Goal: Task Accomplishment & Management: Manage account settings

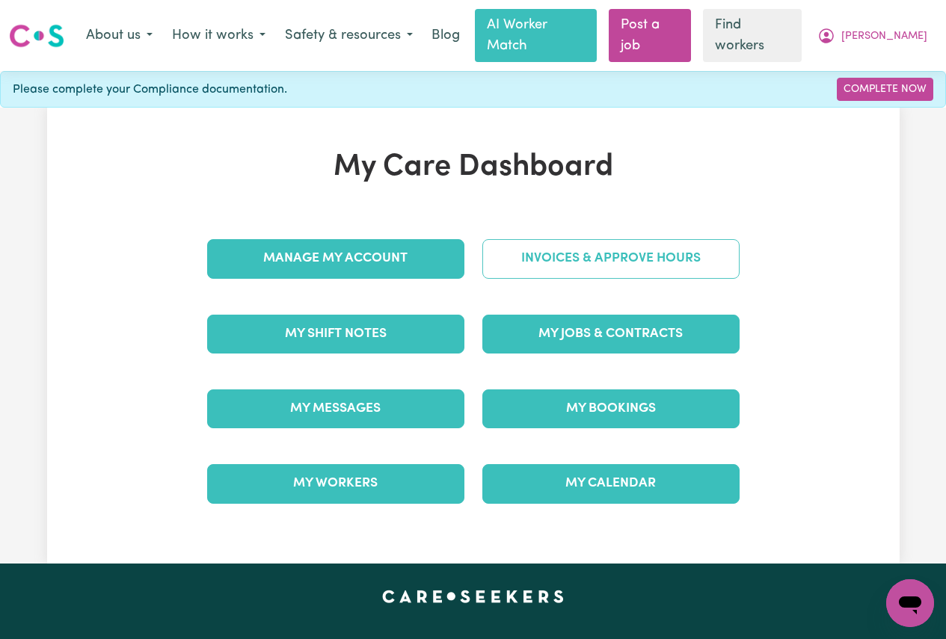
click at [538, 239] on link "Invoices & Approve Hours" at bounding box center [610, 258] width 257 height 39
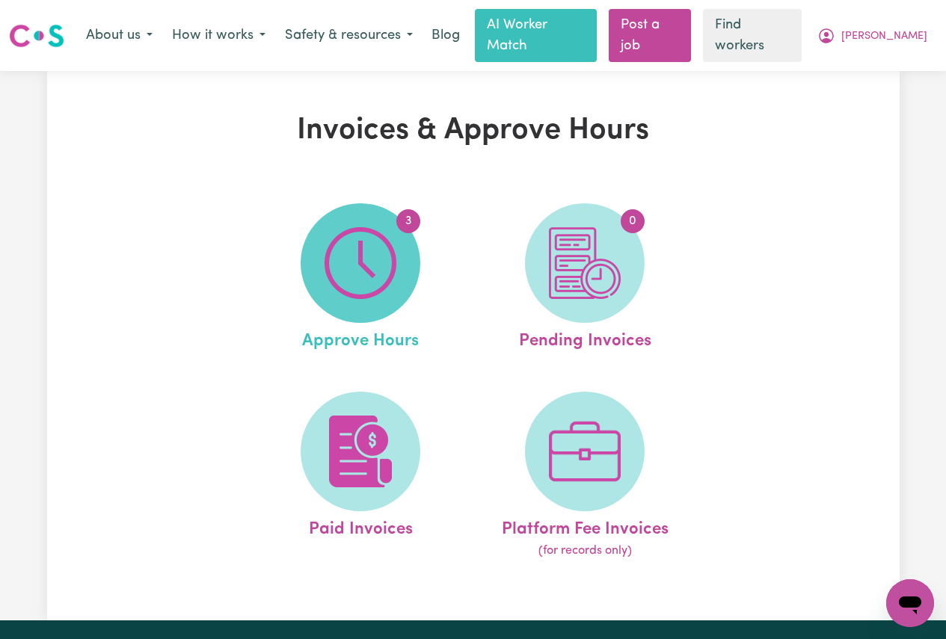
click at [387, 240] on img at bounding box center [360, 263] width 72 height 72
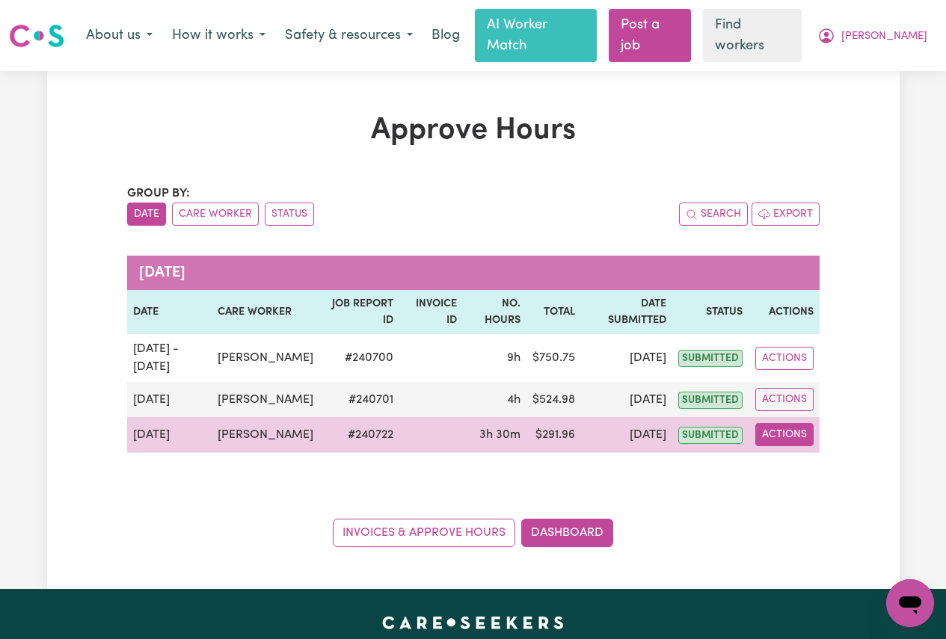
click at [765, 432] on button "Actions" at bounding box center [784, 434] width 58 height 23
click at [799, 469] on link "View Job Report" at bounding box center [819, 470] width 128 height 30
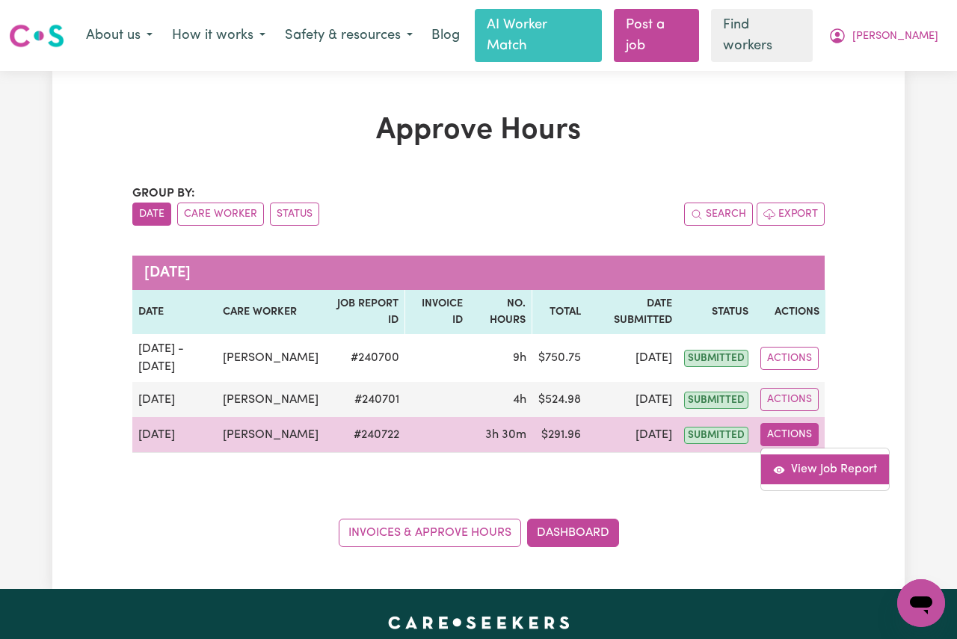
select select "pm"
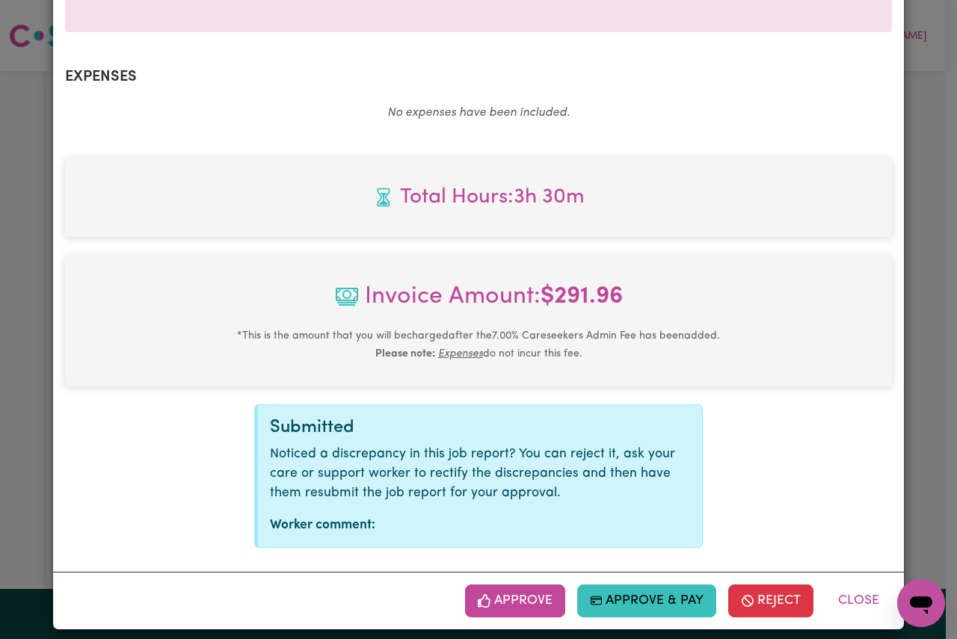
scroll to position [514, 0]
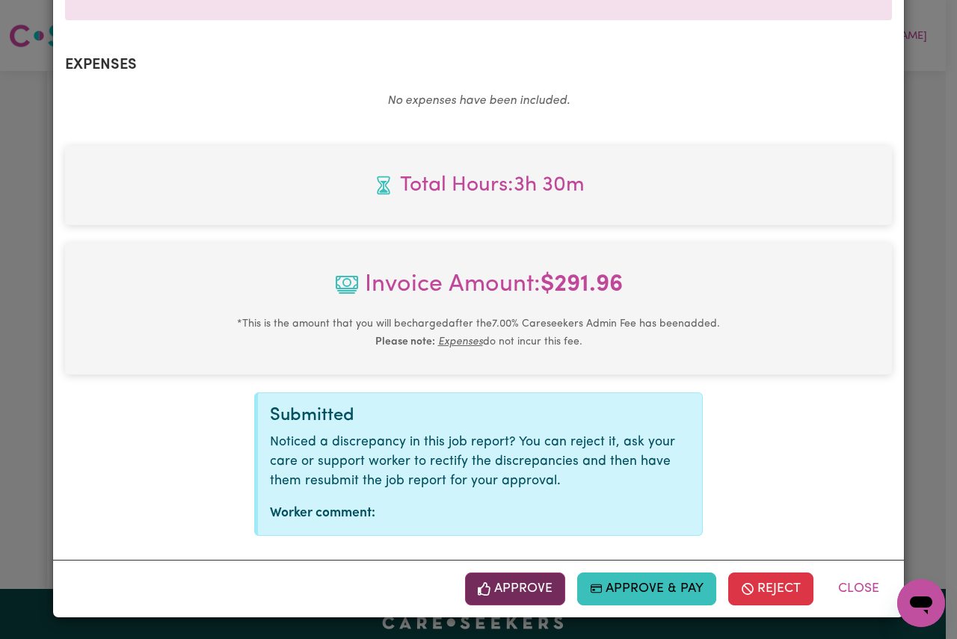
click at [496, 592] on button "Approve" at bounding box center [515, 589] width 100 height 33
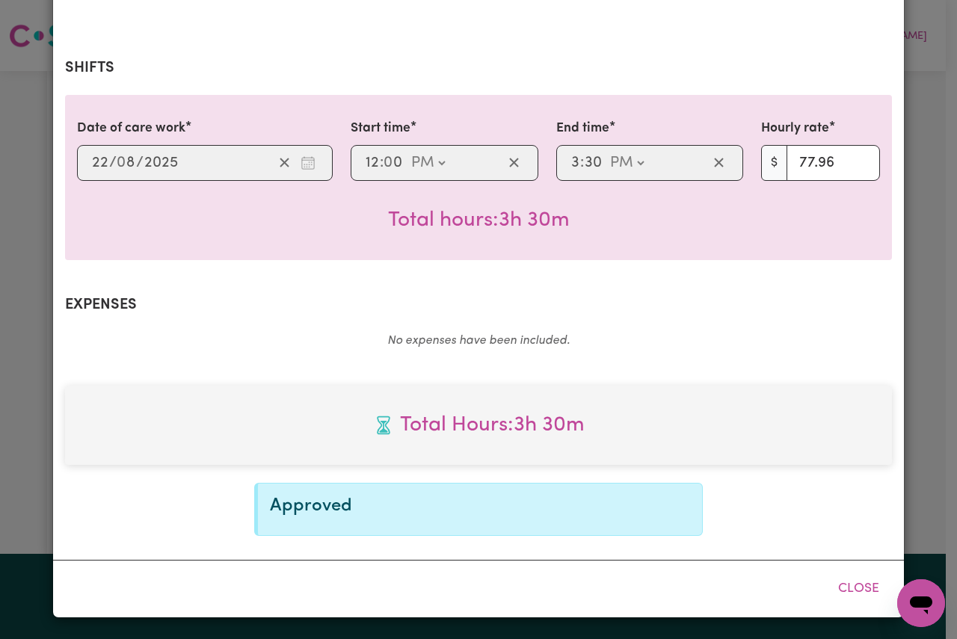
scroll to position [273, 0]
click at [846, 588] on button "Close" at bounding box center [858, 589] width 67 height 33
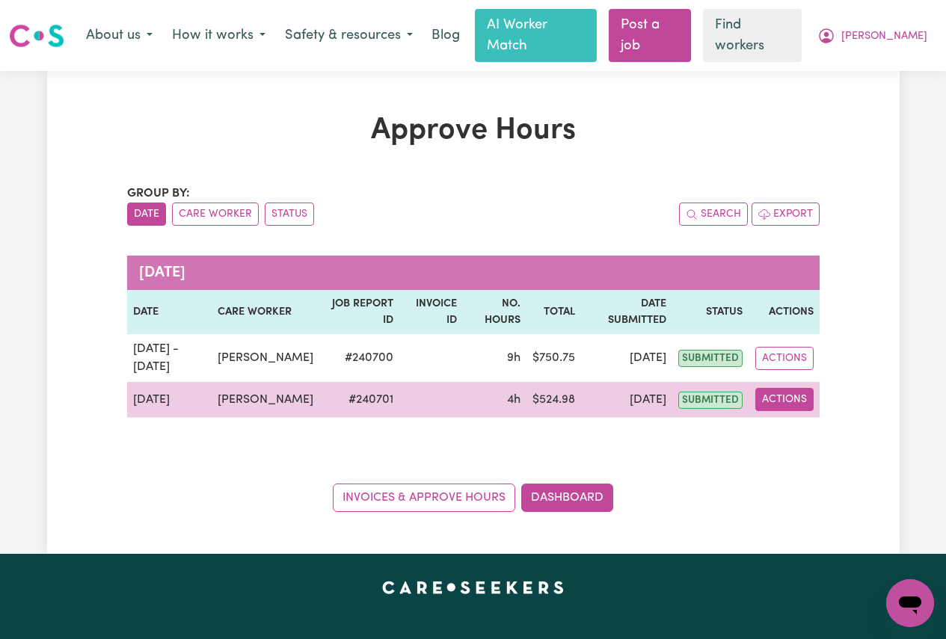
click at [801, 394] on button "Actions" at bounding box center [784, 399] width 58 height 23
click at [807, 419] on link "View Job Report" at bounding box center [819, 434] width 128 height 30
select select "pm"
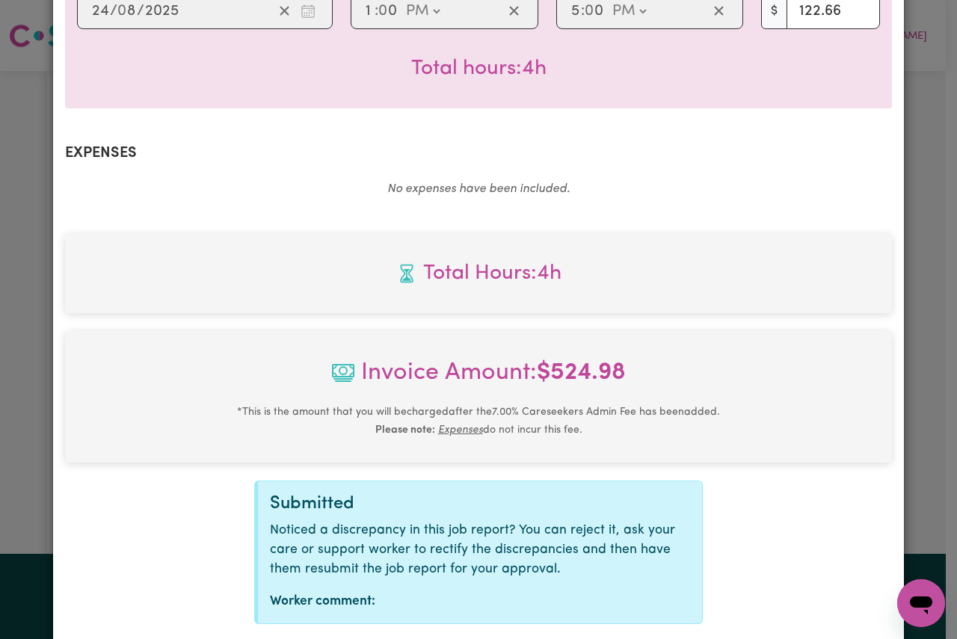
scroll to position [514, 0]
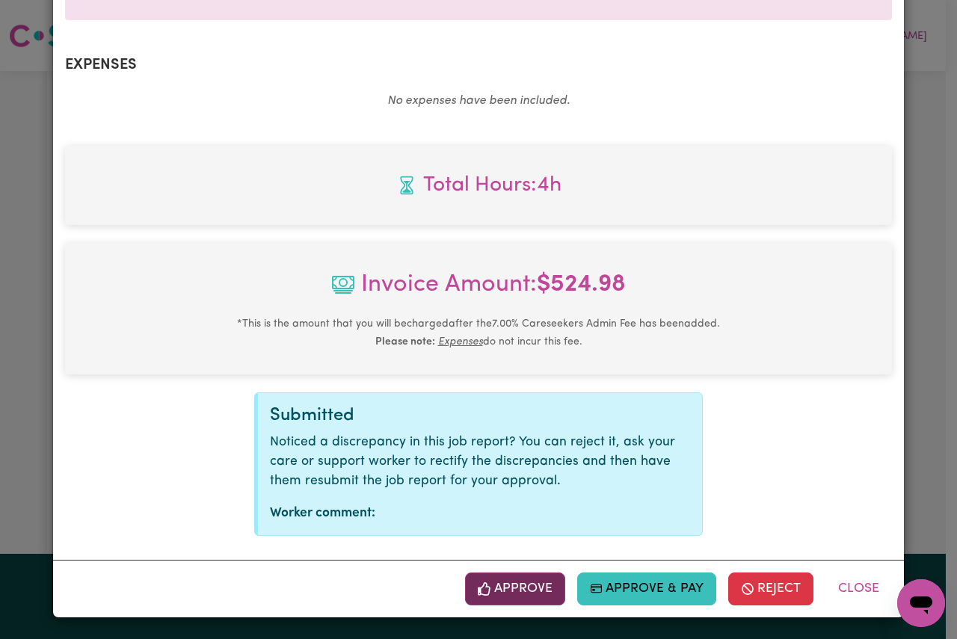
click at [499, 589] on button "Approve" at bounding box center [515, 589] width 100 height 33
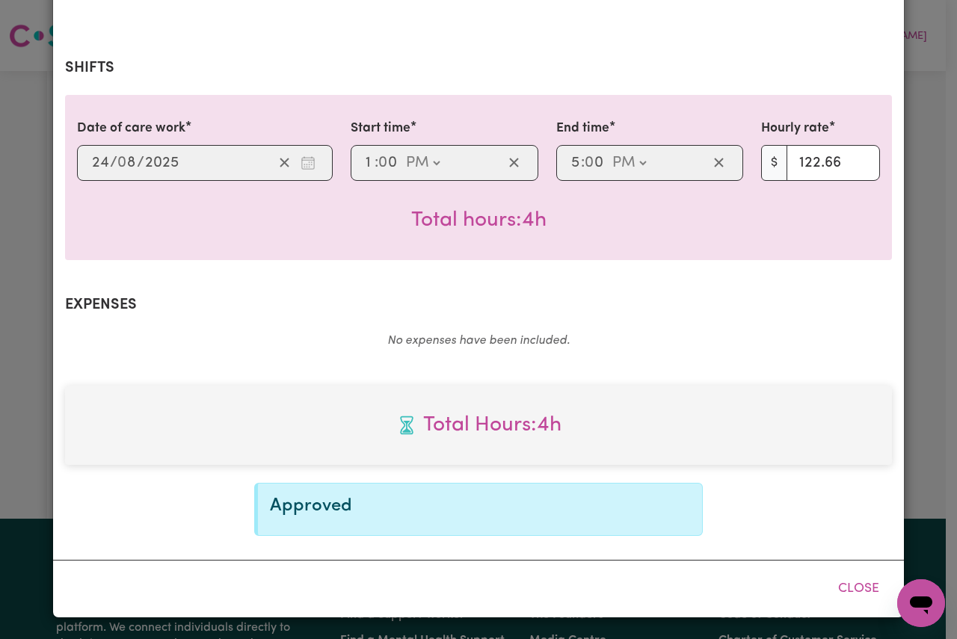
scroll to position [273, 0]
click at [840, 592] on button "Close" at bounding box center [858, 589] width 67 height 33
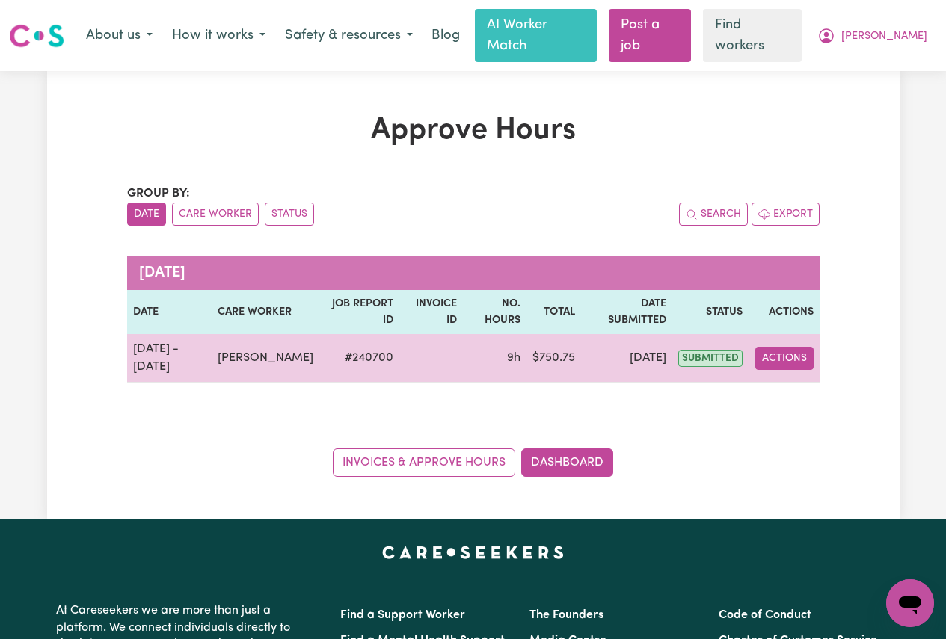
click at [798, 347] on button "Actions" at bounding box center [784, 358] width 58 height 23
click at [796, 378] on link "View Job Report" at bounding box center [819, 393] width 128 height 30
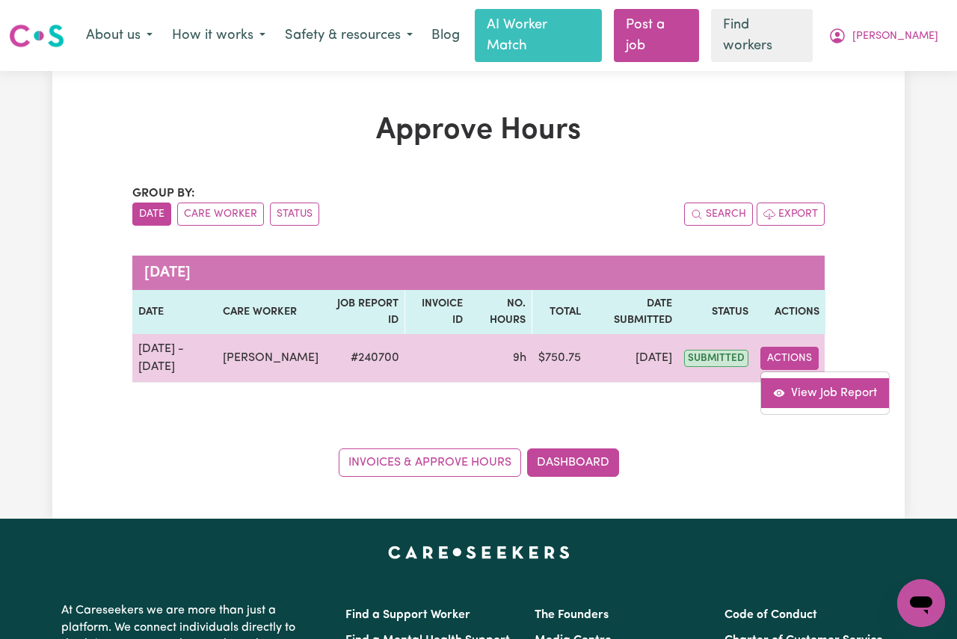
select select "pm"
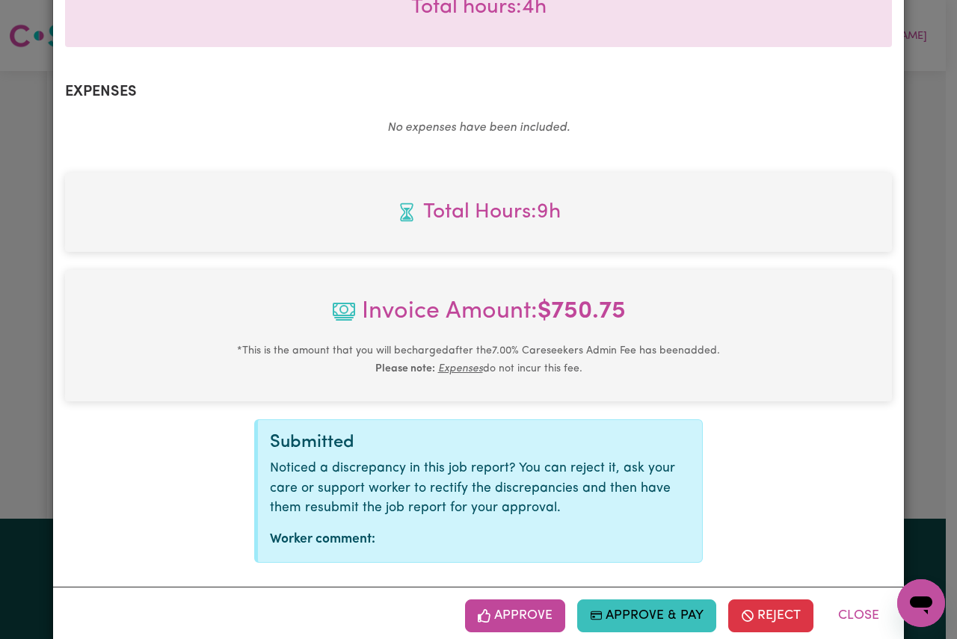
scroll to position [879, 0]
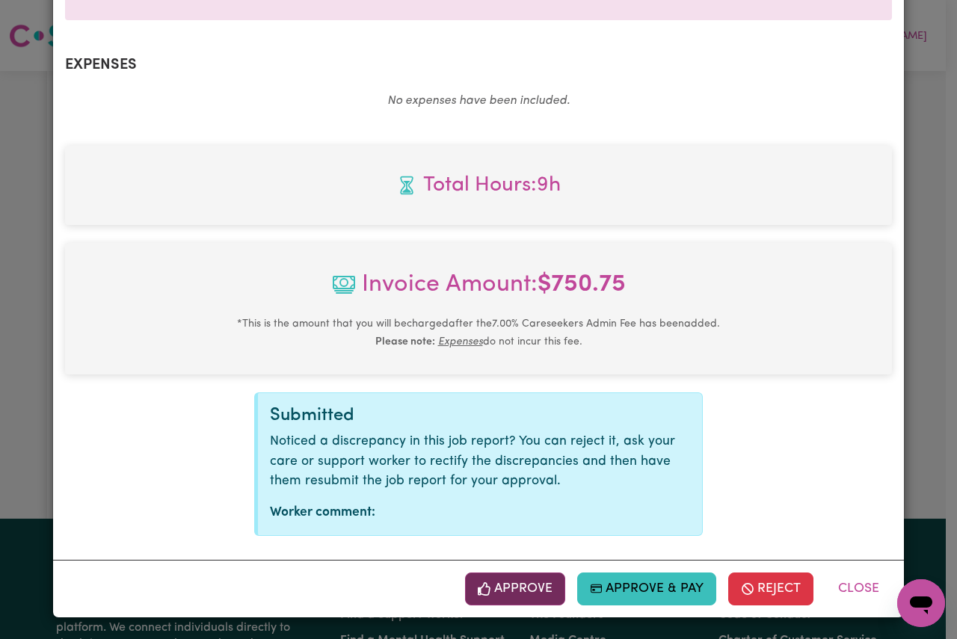
click at [489, 581] on button "Approve" at bounding box center [515, 589] width 100 height 33
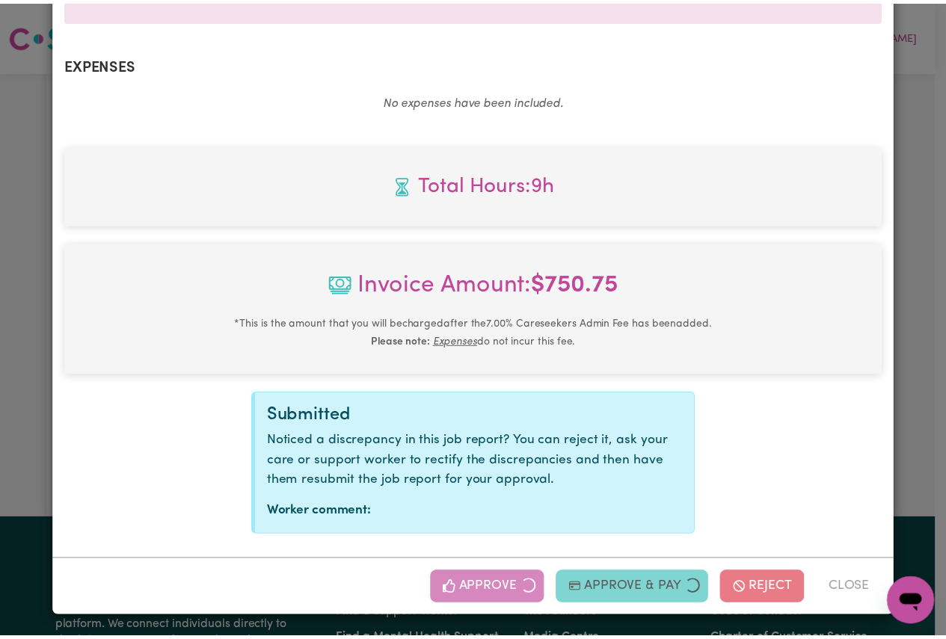
scroll to position [638, 0]
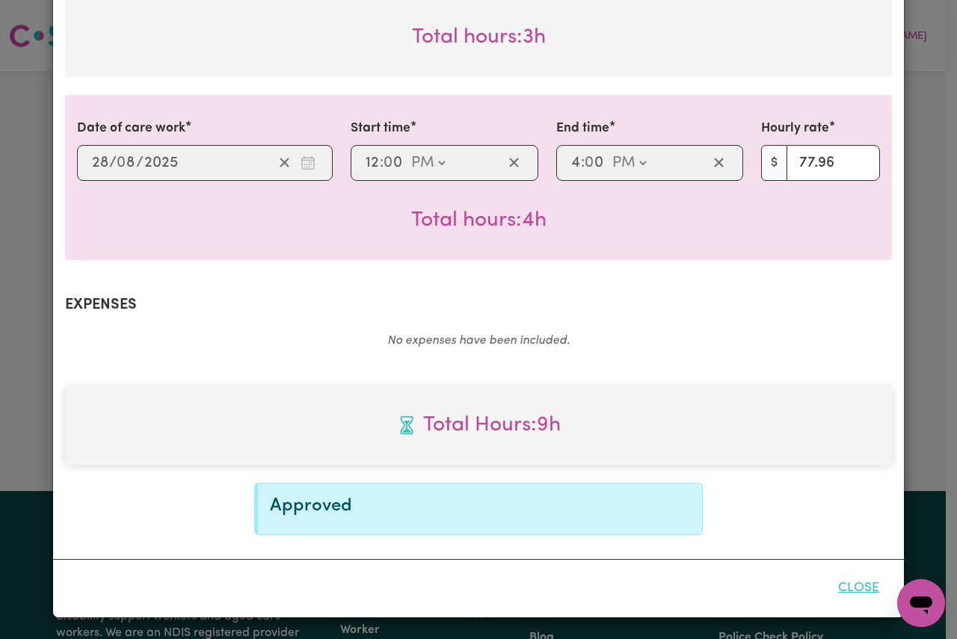
click at [852, 584] on button "Close" at bounding box center [858, 588] width 67 height 33
